Goal: Task Accomplishment & Management: Manage account settings

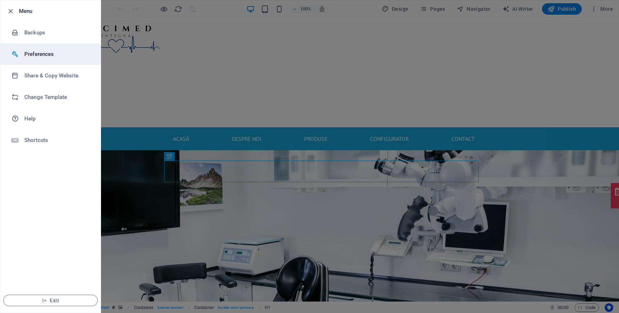
click at [33, 48] on li "Preferences" at bounding box center [50, 53] width 100 height 21
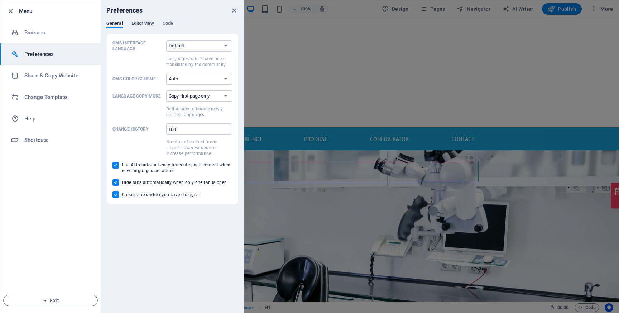
click at [144, 24] on span "Editor view" at bounding box center [142, 24] width 23 height 10
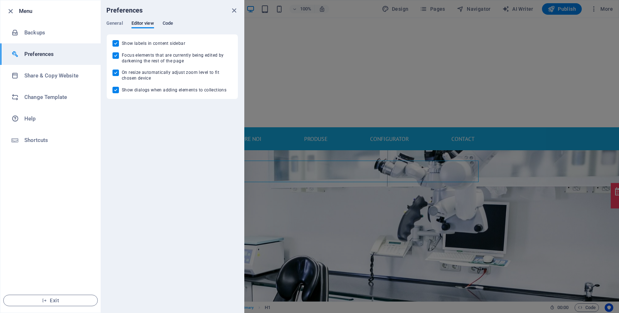
click at [169, 24] on span "Code" at bounding box center [168, 24] width 10 height 10
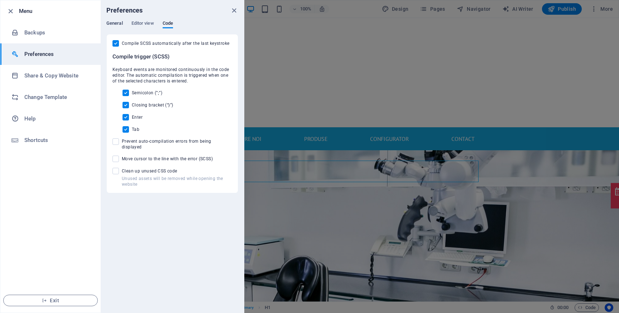
click at [115, 25] on span "General" at bounding box center [114, 24] width 16 height 10
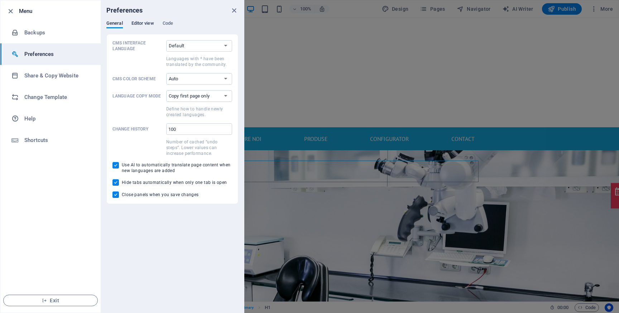
click at [139, 23] on span "Editor view" at bounding box center [142, 24] width 23 height 10
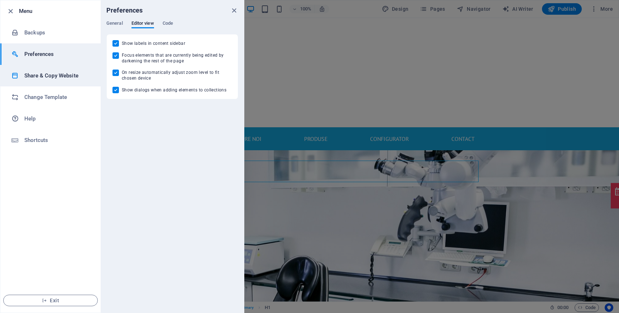
click at [61, 69] on li "Share & Copy Website" at bounding box center [50, 75] width 100 height 21
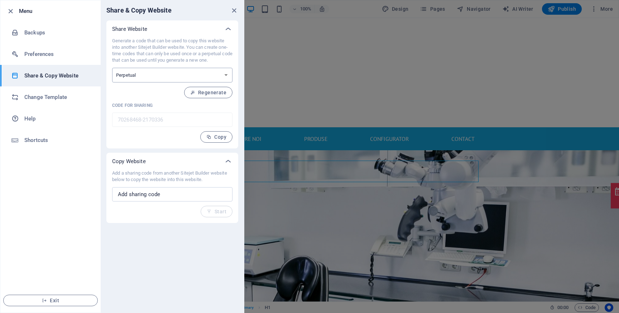
click at [157, 73] on select "One-time Perpetual" at bounding box center [172, 75] width 120 height 15
click at [150, 80] on select "One-time Perpetual" at bounding box center [172, 75] width 120 height 15
select select "onetime"
click at [112, 68] on select "One-time Perpetual" at bounding box center [172, 75] width 120 height 15
click at [145, 76] on select "One-time Perpetual" at bounding box center [172, 75] width 120 height 15
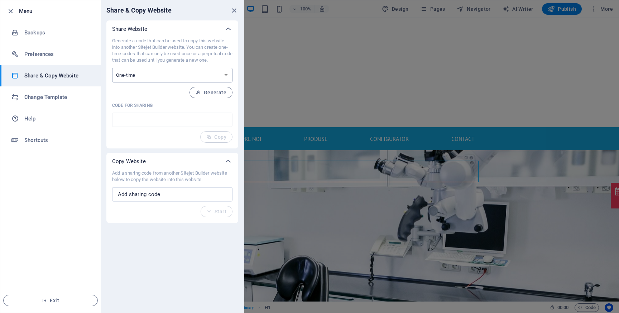
select select "perpetual"
click at [112, 68] on select "One-time Perpetual" at bounding box center [172, 75] width 120 height 15
type input "70268468-2170336"
click at [163, 101] on div "Generate a code that can be used to copy this website into another Sitejet Buil…" at bounding box center [172, 90] width 120 height 105
click at [231, 11] on icon "close" at bounding box center [234, 10] width 8 height 8
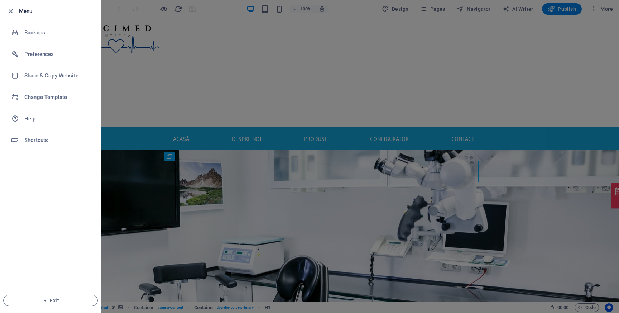
click at [148, 35] on div at bounding box center [309, 156] width 619 height 313
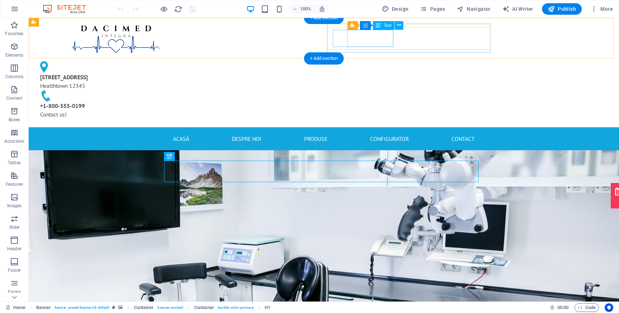
click at [186, 73] on div "123 Medical Way Healthtown 12345" at bounding box center [113, 81] width 146 height 17
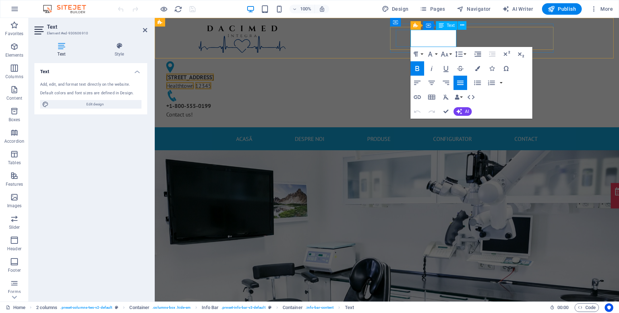
click at [214, 73] on span "123 Medical Way" at bounding box center [190, 76] width 48 height 7
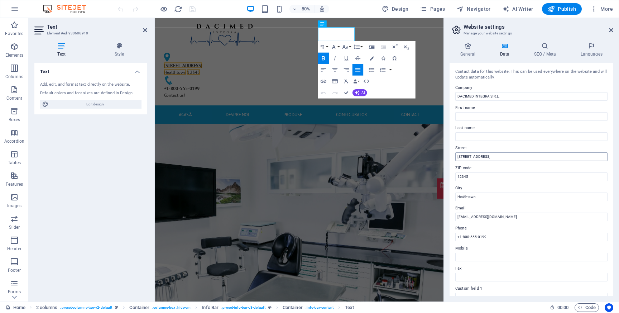
click at [463, 156] on input "123 Medical Way" at bounding box center [531, 156] width 152 height 9
type input "[STREET_ADDRESS]"
click at [612, 28] on icon at bounding box center [611, 30] width 4 height 6
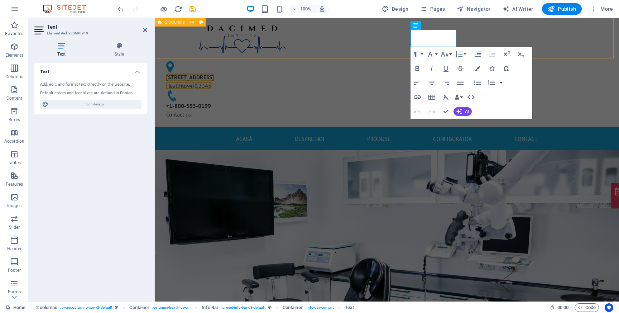
click at [571, 35] on div "124 Medical Way Healthtown 12345 +1-800-555-0199 Contact us!" at bounding box center [387, 72] width 464 height 109
click at [618, 35] on div "124 Medical Way Healthtown 12345 +1-800-555-0199 Contact us!" at bounding box center [387, 72] width 464 height 109
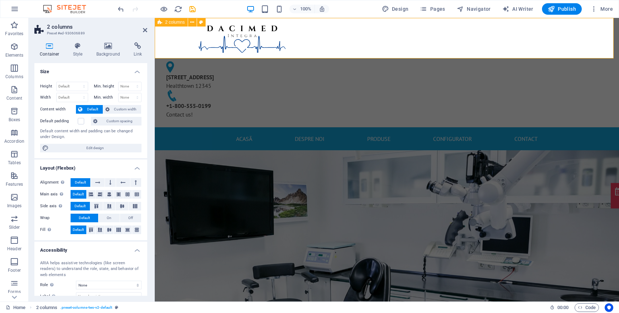
click at [568, 37] on div "124 Medical Way Healthtown 12345 +1-800-555-0199 Contact us!" at bounding box center [387, 72] width 464 height 109
click at [194, 8] on icon "save" at bounding box center [192, 9] width 8 height 8
checkbox input "false"
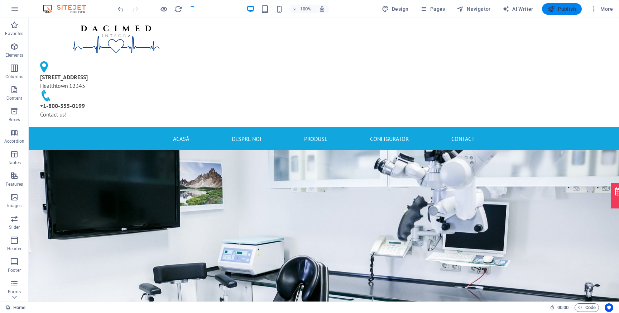
click at [572, 12] on span "Publish" at bounding box center [562, 8] width 28 height 7
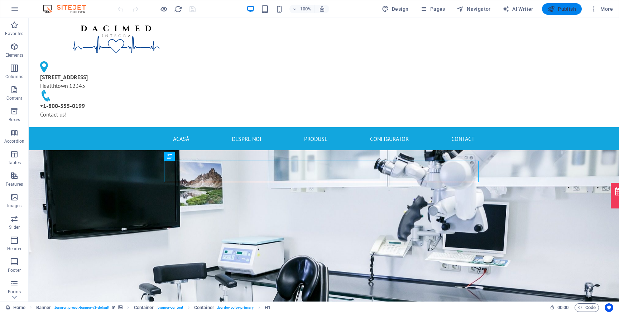
click at [561, 6] on span "Publish" at bounding box center [562, 8] width 28 height 7
click at [553, 9] on icon "button" at bounding box center [551, 8] width 7 height 7
